Goal: Transaction & Acquisition: Purchase product/service

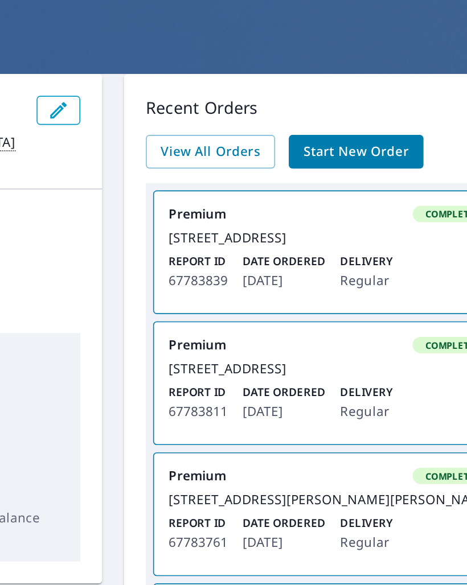
click at [359, 139] on span "Start New Order" at bounding box center [392, 146] width 66 height 14
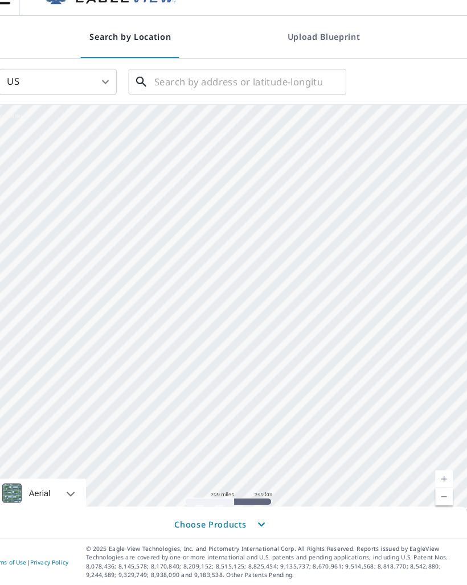
click at [191, 82] on input "text" at bounding box center [246, 98] width 162 height 32
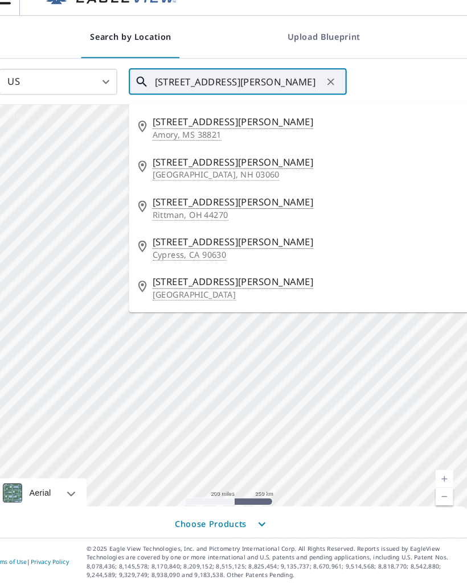
click at [197, 83] on input "[STREET_ADDRESS][PERSON_NAME]" at bounding box center [246, 98] width 162 height 32
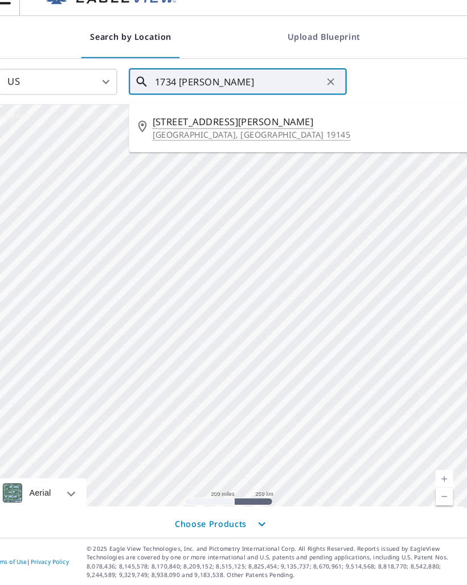
click at [209, 143] on p "[GEOGRAPHIC_DATA], [GEOGRAPHIC_DATA] 19145" at bounding box center [366, 148] width 408 height 11
type input "[STREET_ADDRESS][PERSON_NAME]"
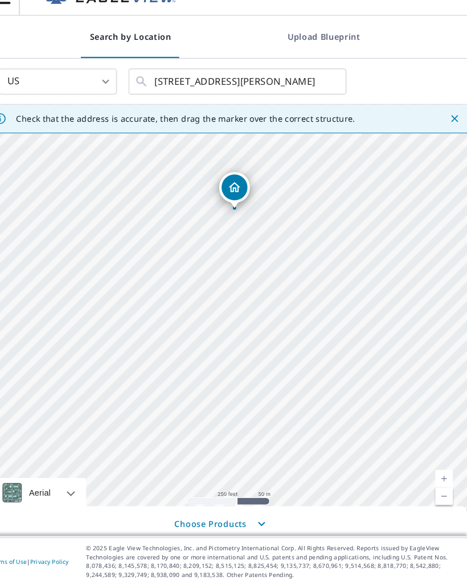
click at [265, 524] on icon "button" at bounding box center [268, 526] width 7 height 4
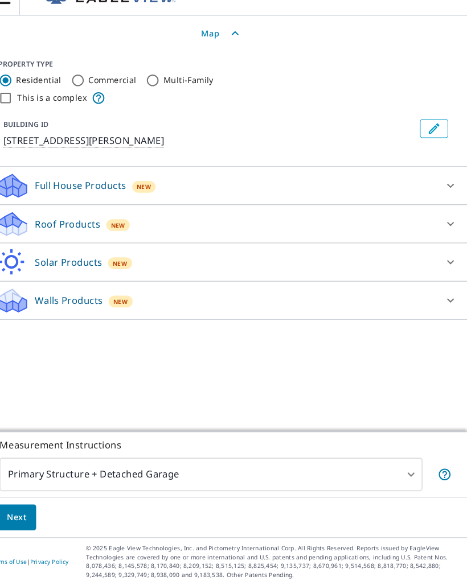
click at [161, 191] on div "Full House Products New" at bounding box center [223, 199] width 428 height 27
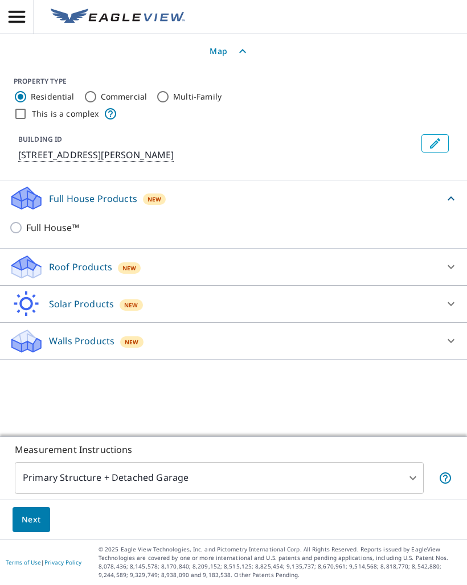
click at [271, 481] on body "GB GB Search by Location Upload Blueprint US US ​ [STREET_ADDRESS][PERSON_NAME]…" at bounding box center [233, 292] width 467 height 585
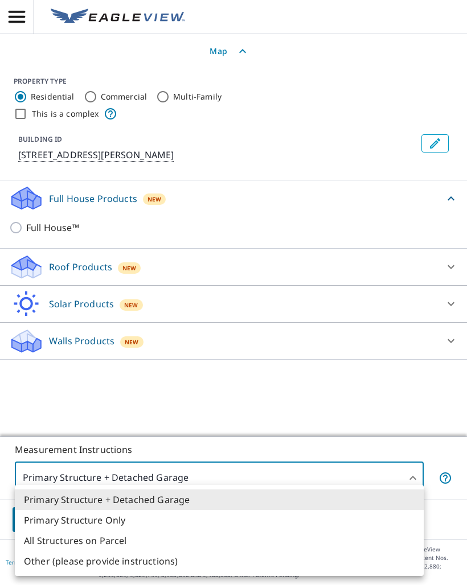
click at [138, 520] on li "Primary Structure Only" at bounding box center [219, 520] width 409 height 20
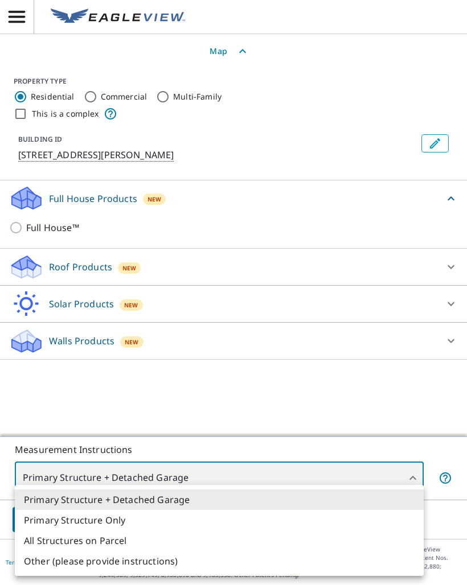
type input "2"
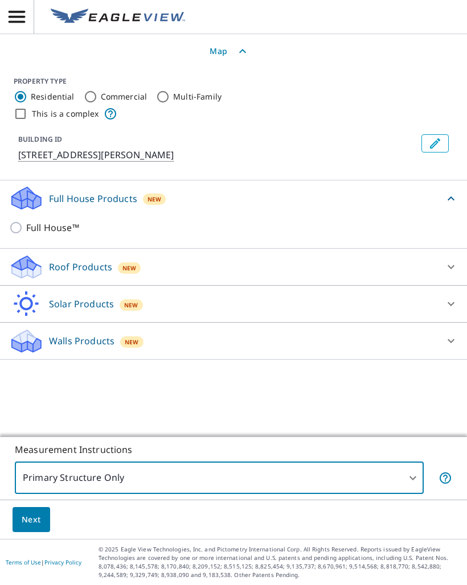
click at [44, 520] on button "Next" at bounding box center [32, 520] width 38 height 26
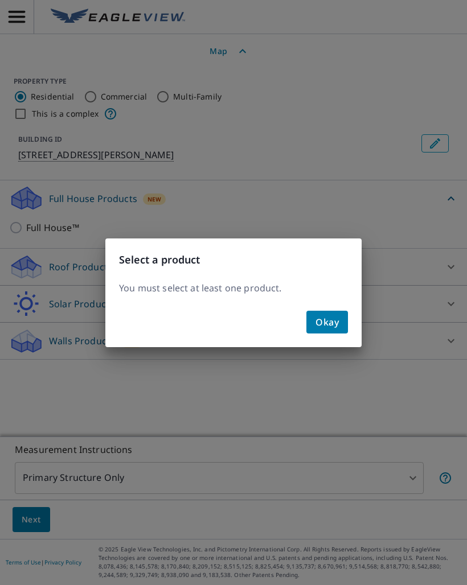
click at [335, 323] on span "Okay" at bounding box center [326, 322] width 23 height 16
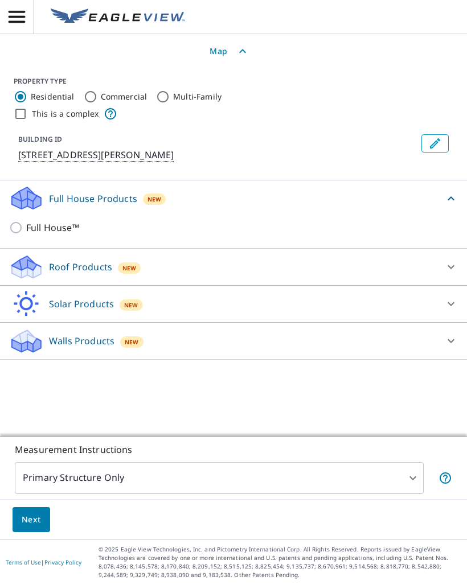
click at [16, 228] on input "Full House™" at bounding box center [17, 228] width 17 height 14
checkbox input "true"
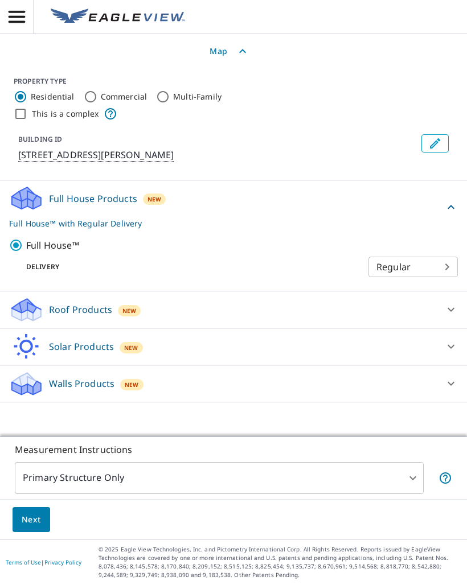
click at [41, 527] on button "Next" at bounding box center [32, 520] width 38 height 26
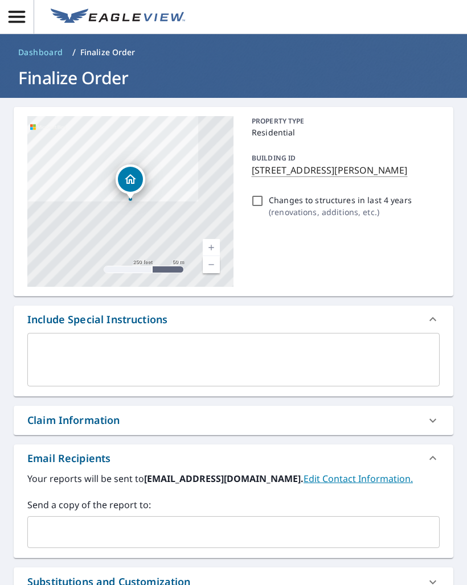
click at [263, 199] on input "Changes to structures in last 4 years ( renovations, additions, etc. )" at bounding box center [258, 201] width 14 height 14
checkbox input "true"
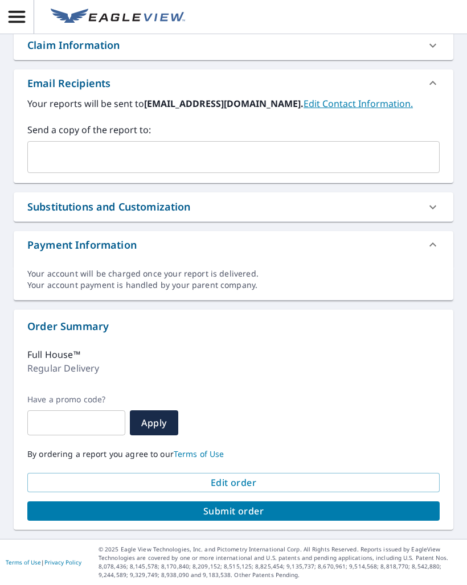
click at [236, 510] on span "Submit order" at bounding box center [233, 511] width 394 height 13
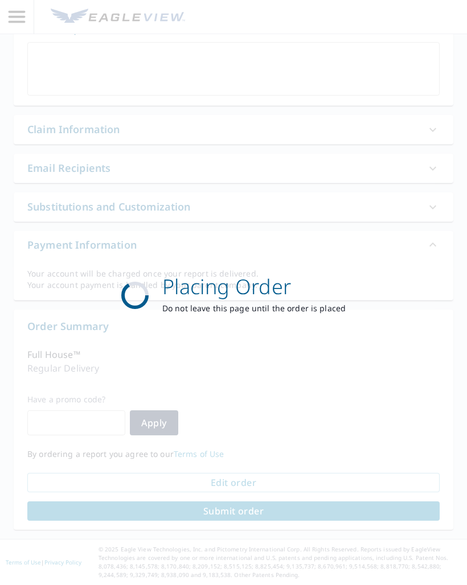
scroll to position [291, 0]
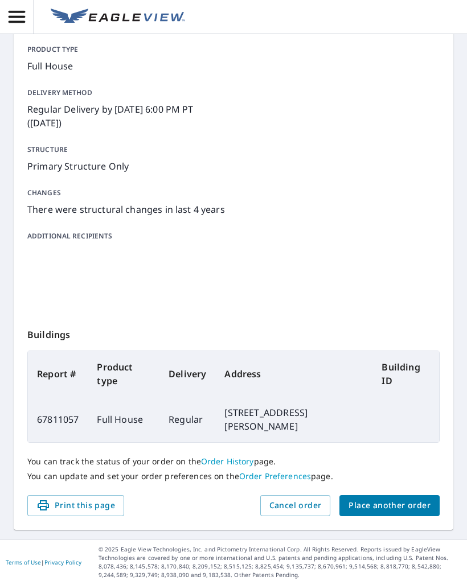
scroll to position [121, 0]
